Goal: Information Seeking & Learning: Learn about a topic

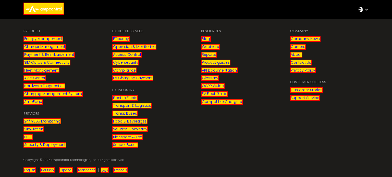
scroll to position [820, 0]
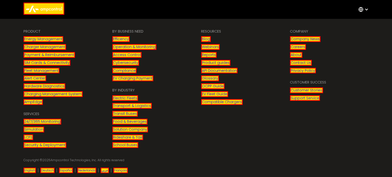
click at [51, 38] on link "Energy Management" at bounding box center [43, 39] width 40 height 6
click at [48, 45] on link "Charger Management" at bounding box center [44, 47] width 43 height 6
click at [38, 68] on link "Fleet Management" at bounding box center [41, 71] width 36 height 6
click at [36, 75] on link "Alert Center" at bounding box center [34, 78] width 23 height 6
click at [39, 83] on link "Hardware Diagnostics" at bounding box center [44, 86] width 42 height 6
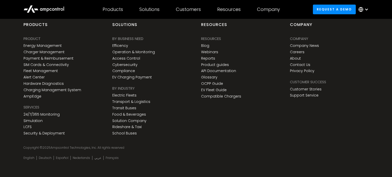
scroll to position [2132, 0]
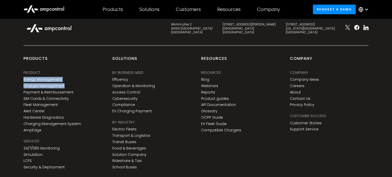
drag, startPoint x: 22, startPoint y: 78, endPoint x: 115, endPoint y: 17, distance: 110.9
click at [65, 83] on div "products PRODUCT Energy Management Charger Management Payment & Reimbursement S…" at bounding box center [62, 114] width 89 height 116
copy div "Energy Management Charger Management"
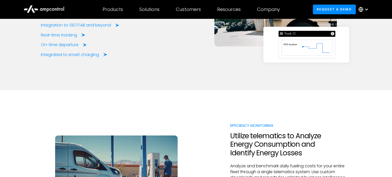
scroll to position [2083, 0]
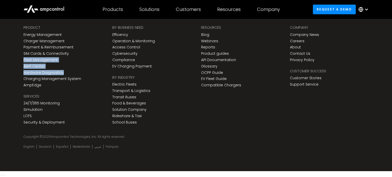
drag, startPoint x: 20, startPoint y: 60, endPoint x: 66, endPoint y: 67, distance: 46.1
click at [66, 67] on div "products PRODUCT Energy Management Charger Management Payment & Reimbursement S…" at bounding box center [62, 69] width 89 height 116
copy div "Fleet Management Alert Center Hardware Diagnostics"
